Goal: Task Accomplishment & Management: Manage account settings

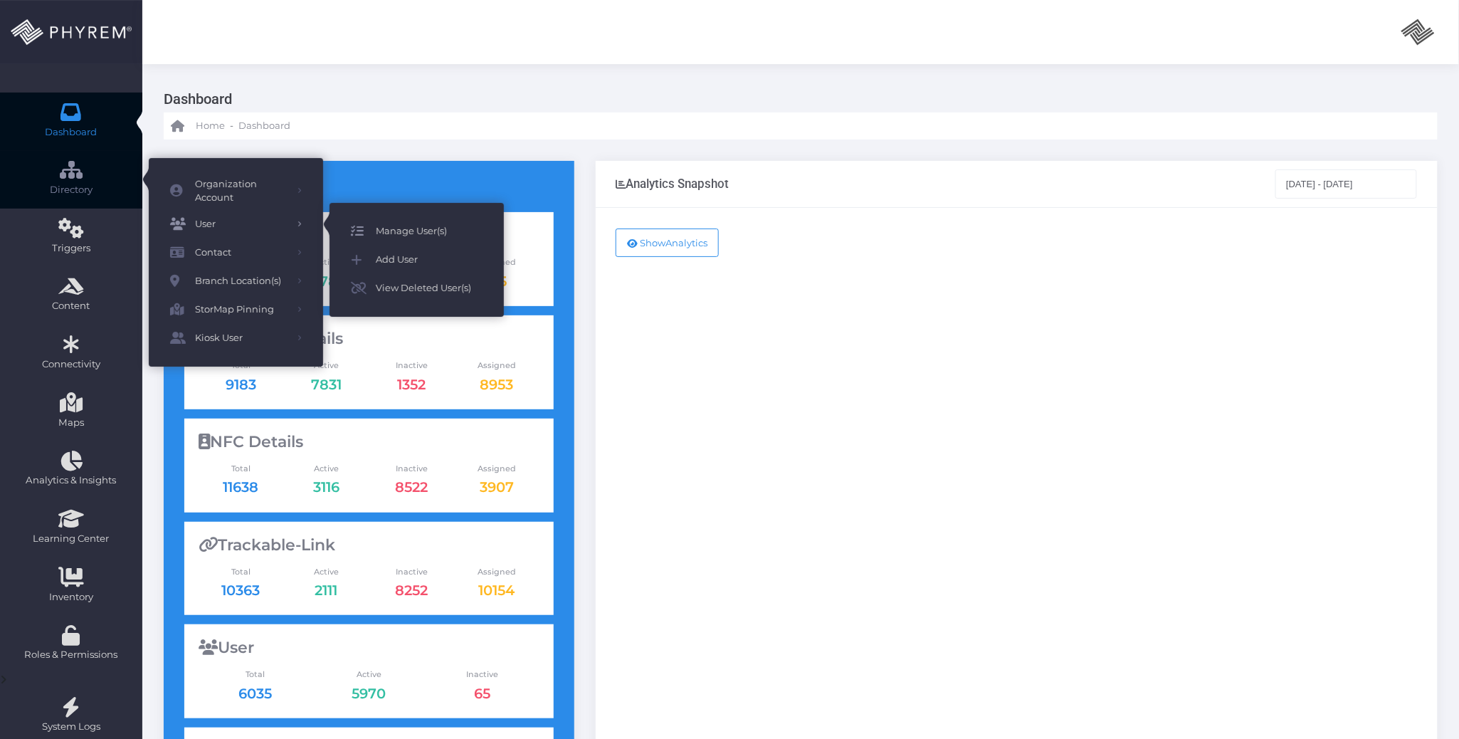
click at [384, 228] on span "Manage User(s)" at bounding box center [429, 231] width 107 height 19
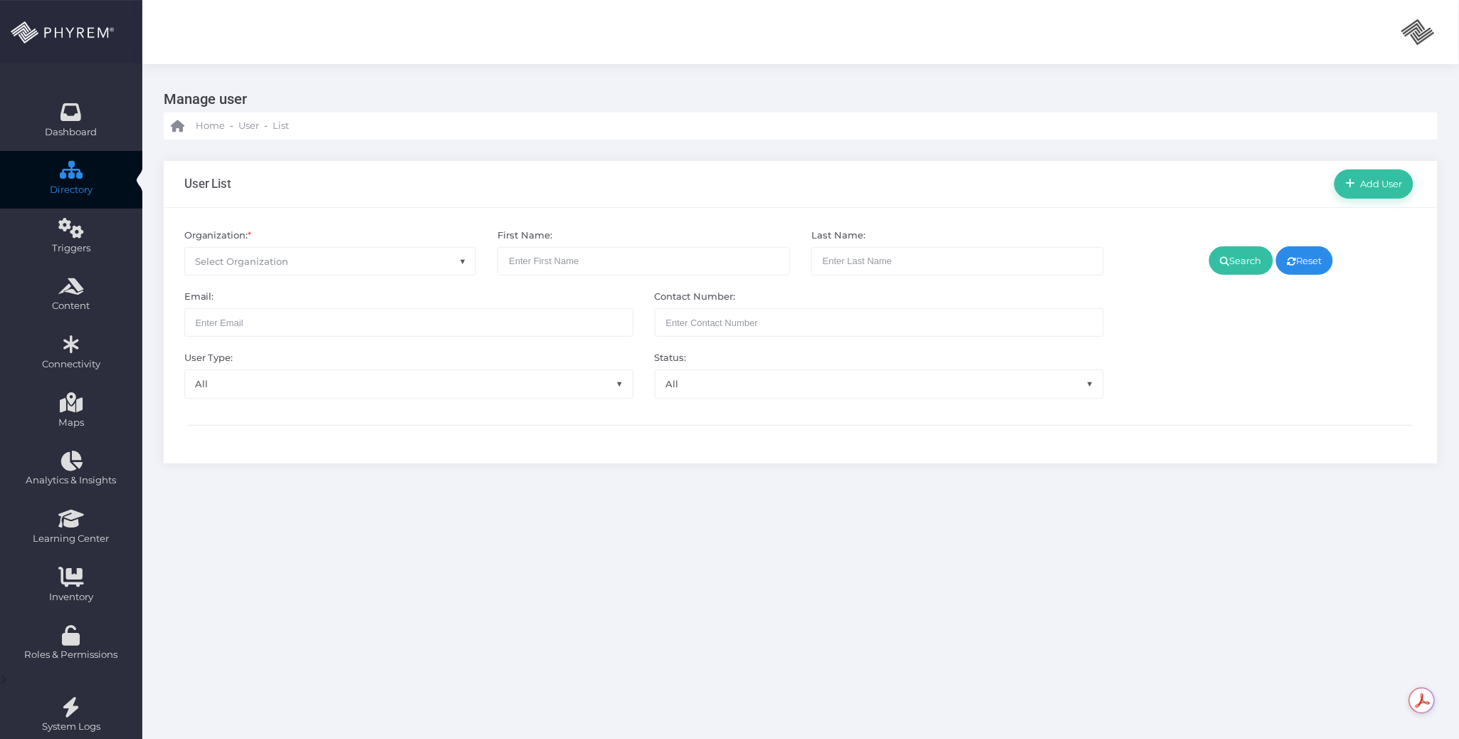
click at [389, 256] on span "Select Organization" at bounding box center [330, 261] width 291 height 27
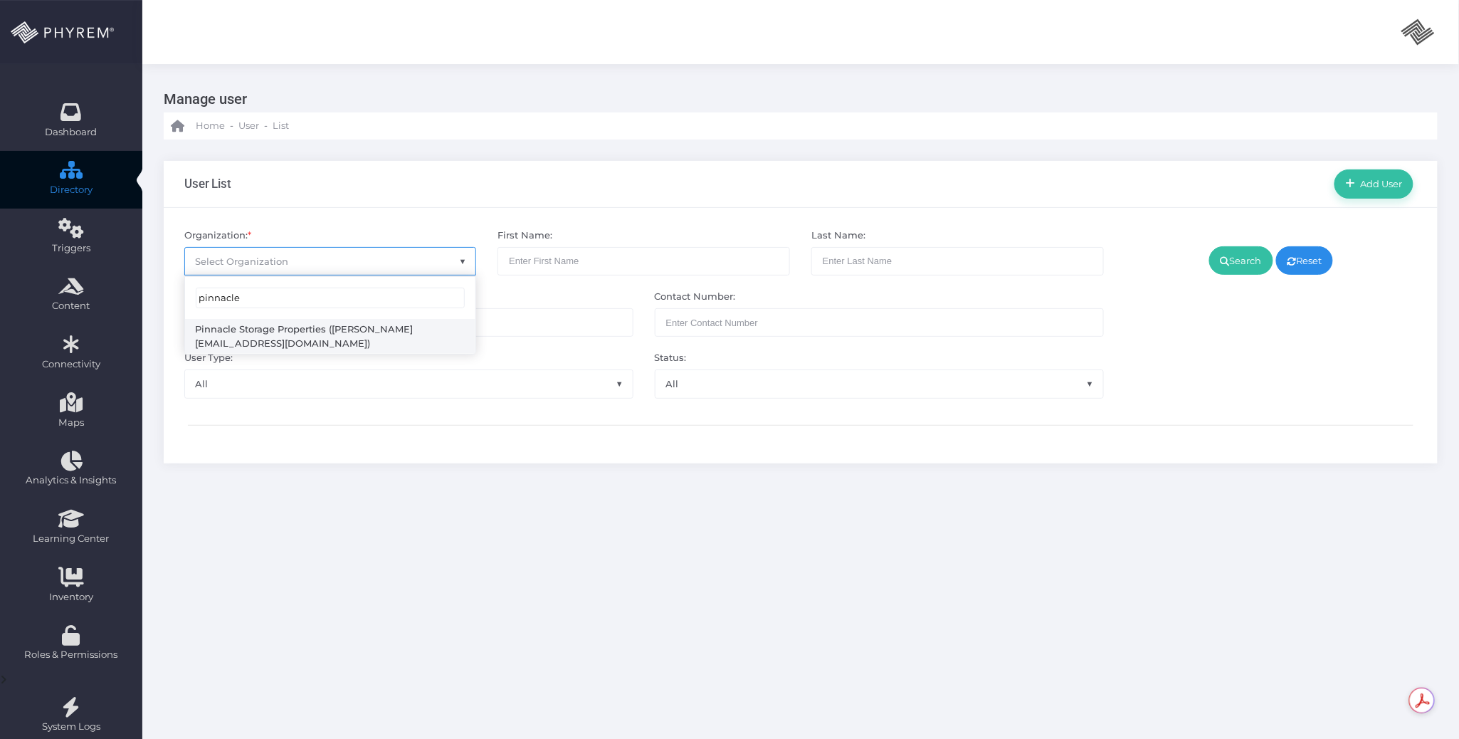
type input "pinnacle"
select select "4799"
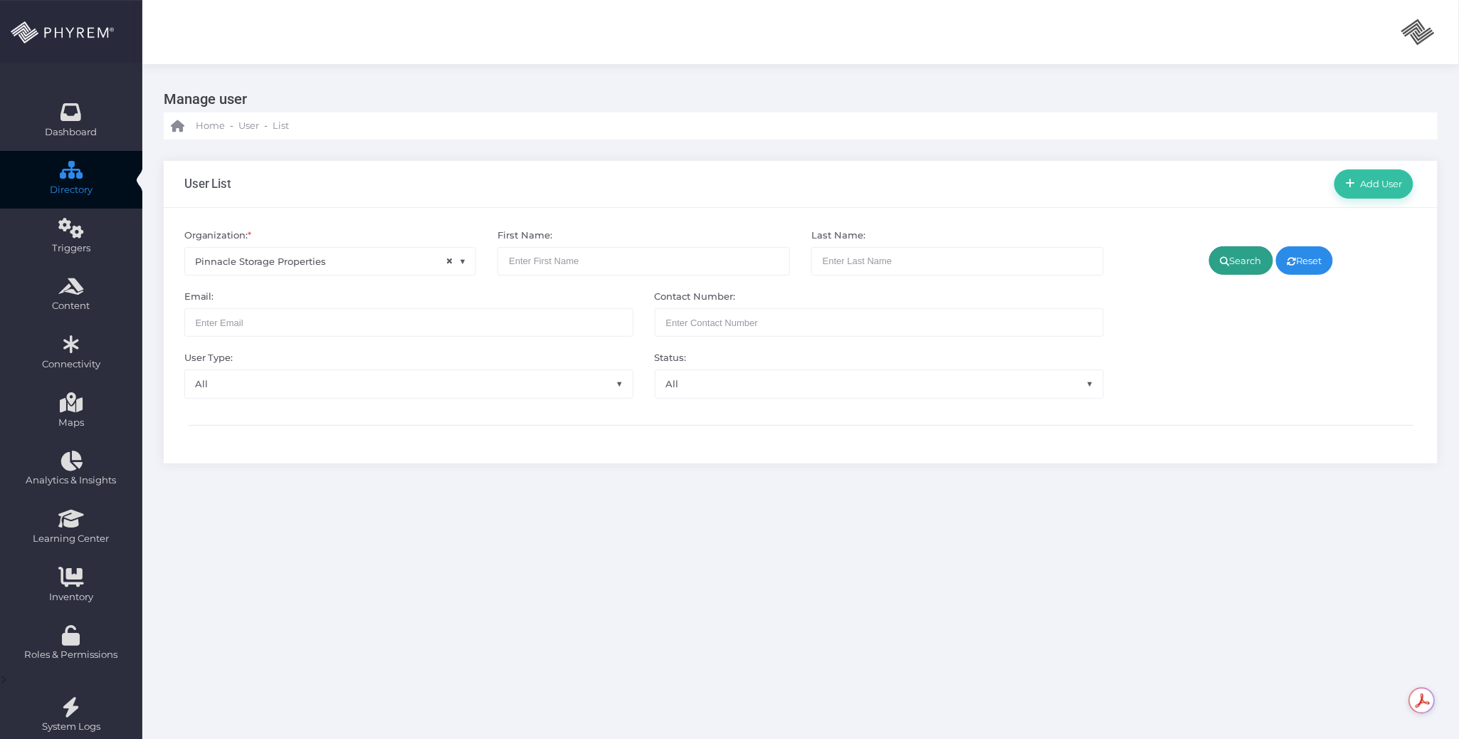
click at [1228, 260] on link "Search" at bounding box center [1241, 260] width 64 height 28
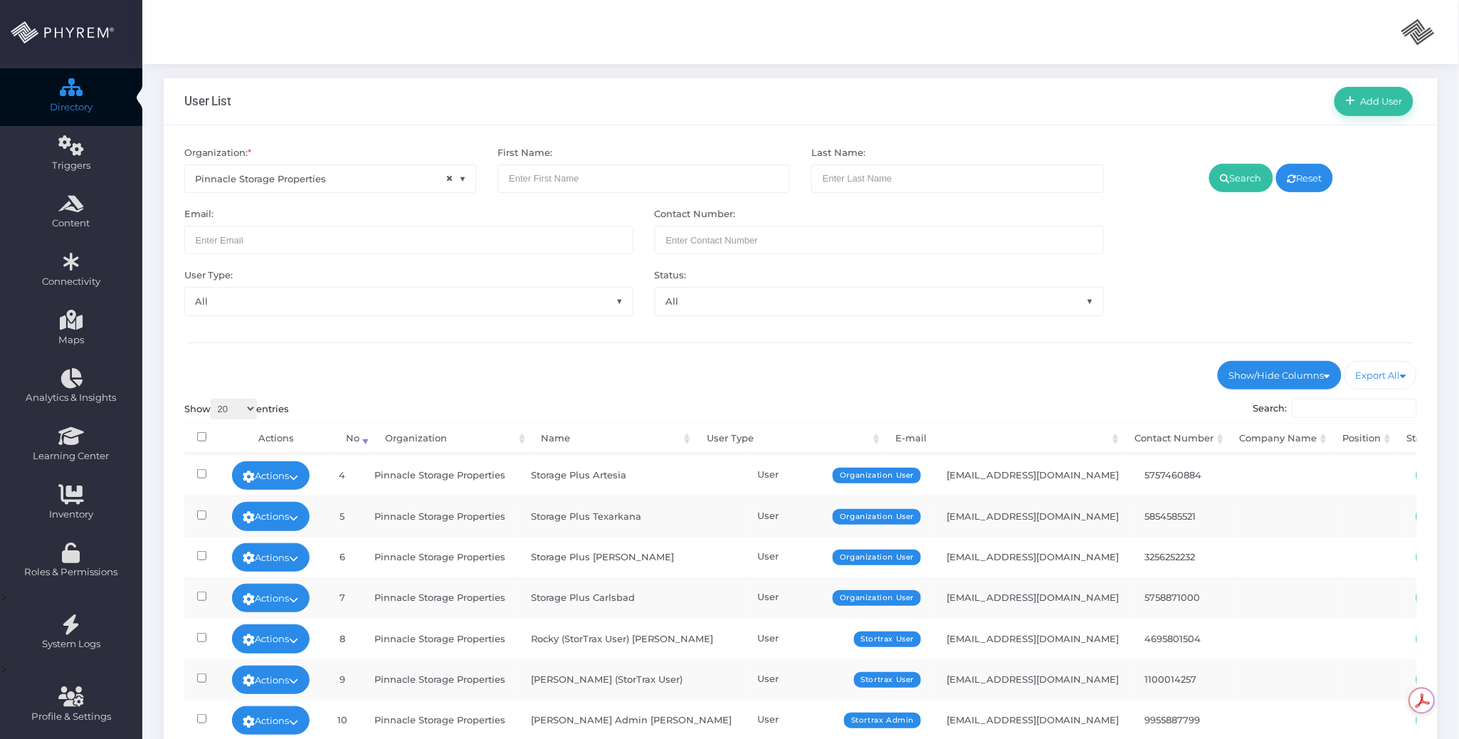
scroll to position [322, 0]
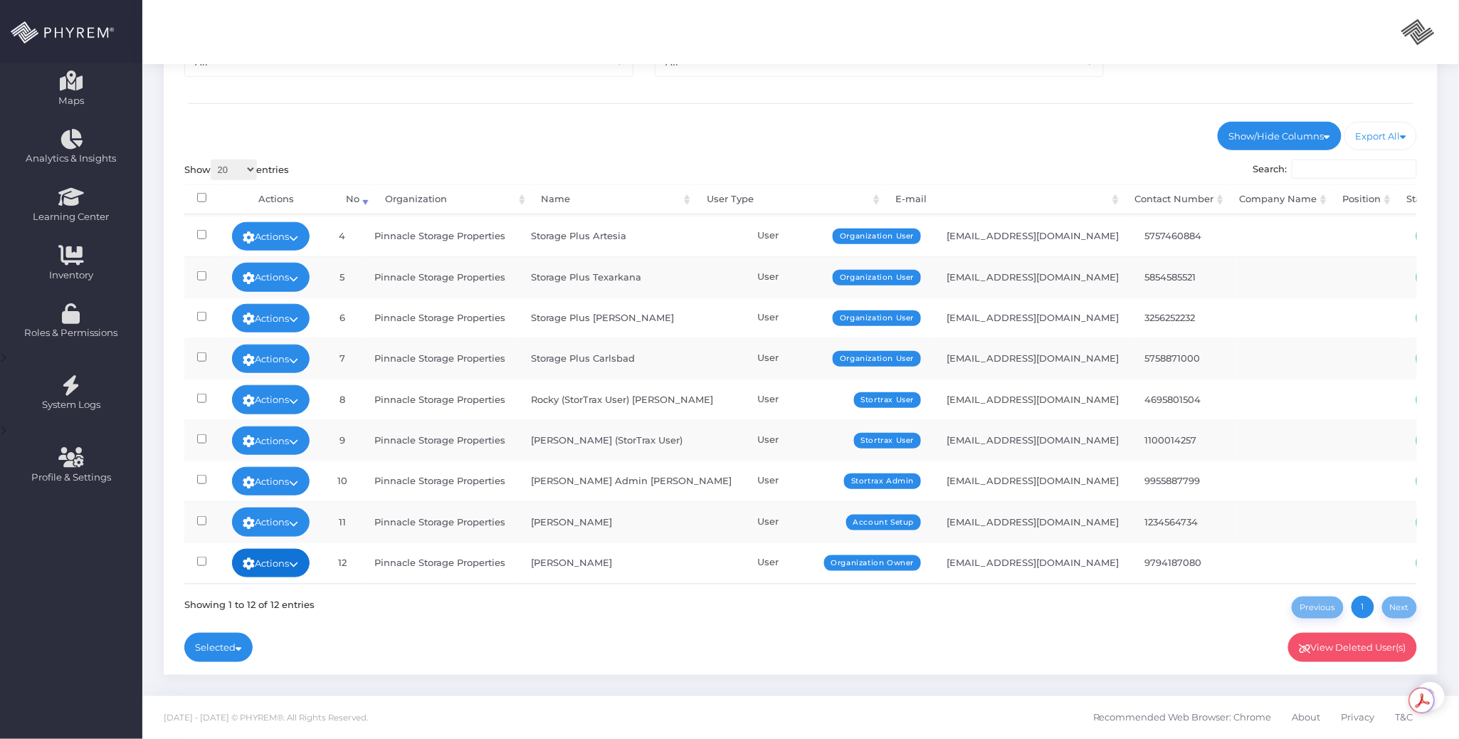
click at [306, 549] on link "Actions" at bounding box center [271, 563] width 78 height 28
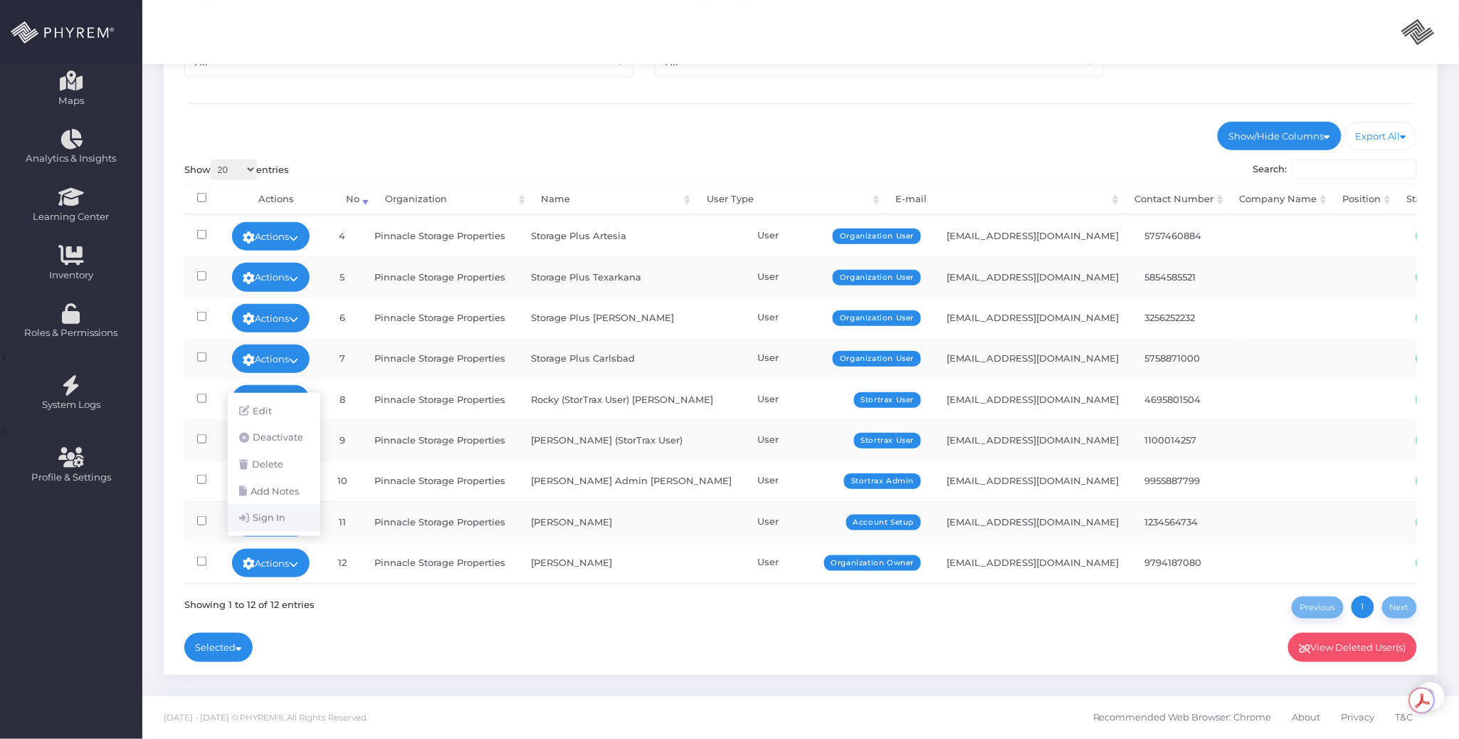
click at [289, 522] on link "Sign In" at bounding box center [274, 518] width 93 height 27
